Goal: Information Seeking & Learning: Find specific page/section

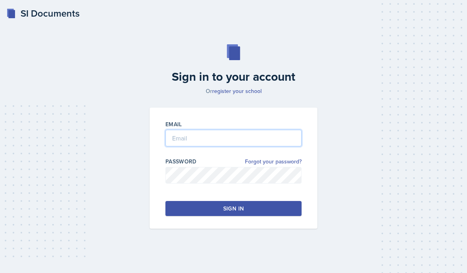
click at [267, 146] on input "email" at bounding box center [233, 138] width 136 height 17
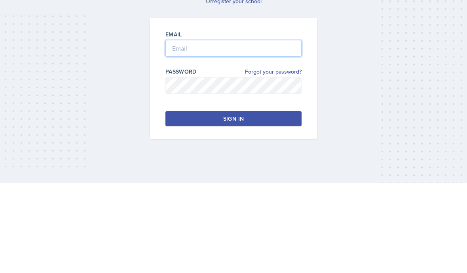
type input "[EMAIL_ADDRESS][DOMAIN_NAME]"
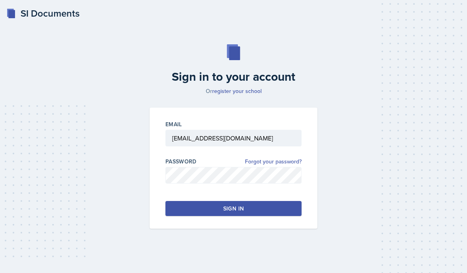
click at [298, 201] on button "Sign in" at bounding box center [233, 208] width 136 height 15
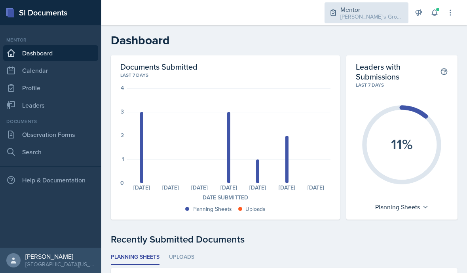
click at [376, 13] on div "[PERSON_NAME]'s Group / Fall 2025" at bounding box center [371, 17] width 63 height 8
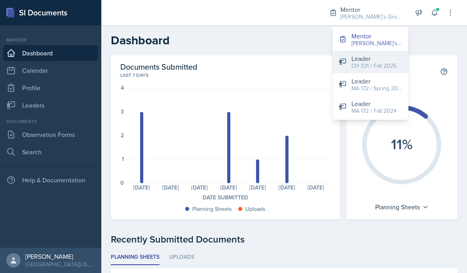
click at [373, 66] on div "CH 331 / Fall 2025" at bounding box center [373, 66] width 45 height 8
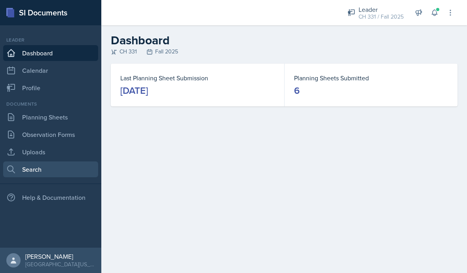
click at [63, 173] on link "Search" at bounding box center [50, 169] width 95 height 16
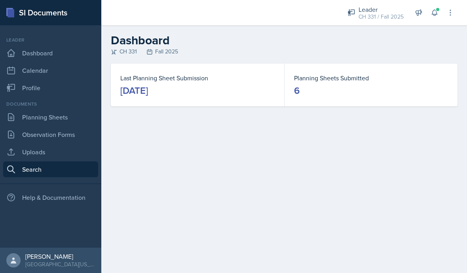
select select "all"
select select "1"
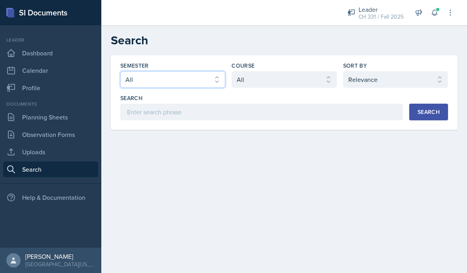
click at [192, 81] on select "Select semester All Fall 2025 Spring 2025 Fall 2024 Spring 2024 Fall 2023 Sprin…" at bounding box center [172, 79] width 105 height 17
select select "19fb88f7-c89b-4031-b5a0-458fd49807a1"
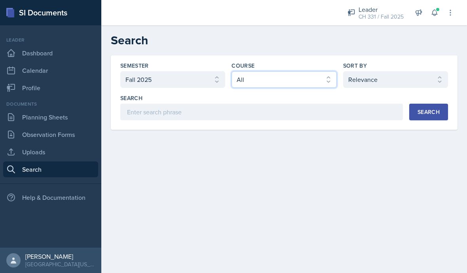
click at [278, 82] on select "Select course All ACC 211 ACC 212 ACC 307 BYS 119 BYS 215 BYS 300 CH 101 CH 121…" at bounding box center [283, 79] width 105 height 17
click at [297, 83] on select "Select course All ACC 211 ACC 212 ACC 307 BYS 119 BYS 215 BYS 300 CH 101 CH 121…" at bounding box center [283, 79] width 105 height 17
select select "7bc8cbb9-83b1-4143-8fd6-5fadce938d1f"
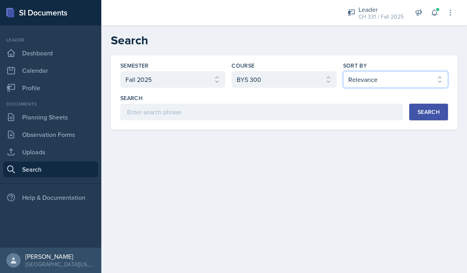
click at [383, 82] on select "Select sort by Relevance Document Date (Asc) Document Date (Desc)" at bounding box center [395, 79] width 105 height 17
click at [423, 148] on div "Semester Select semester All Fall 2025 Spring 2025 Fall 2024 Spring 2024 Fall 2…" at bounding box center [283, 101] width 365 height 93
click at [429, 111] on div "Search" at bounding box center [428, 112] width 22 height 6
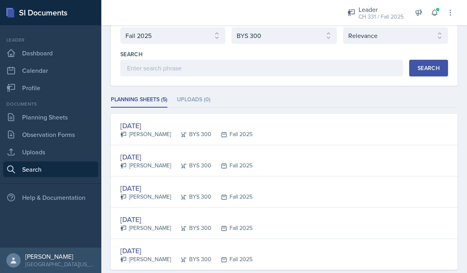
scroll to position [44, 0]
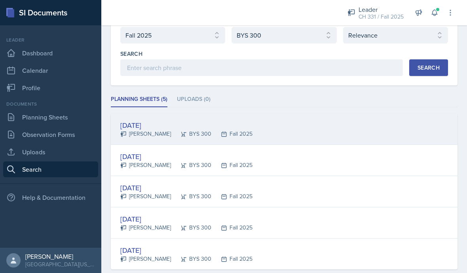
click at [151, 127] on div "[DATE]" at bounding box center [186, 125] width 132 height 11
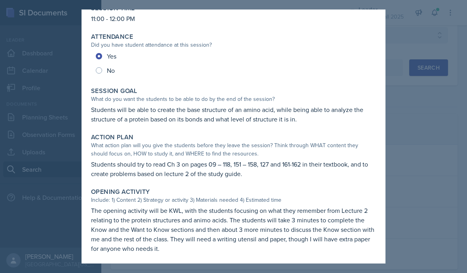
scroll to position [32, 0]
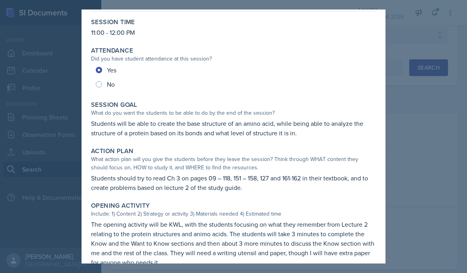
click at [423, 142] on div at bounding box center [233, 136] width 467 height 273
